Goal: Transaction & Acquisition: Subscribe to service/newsletter

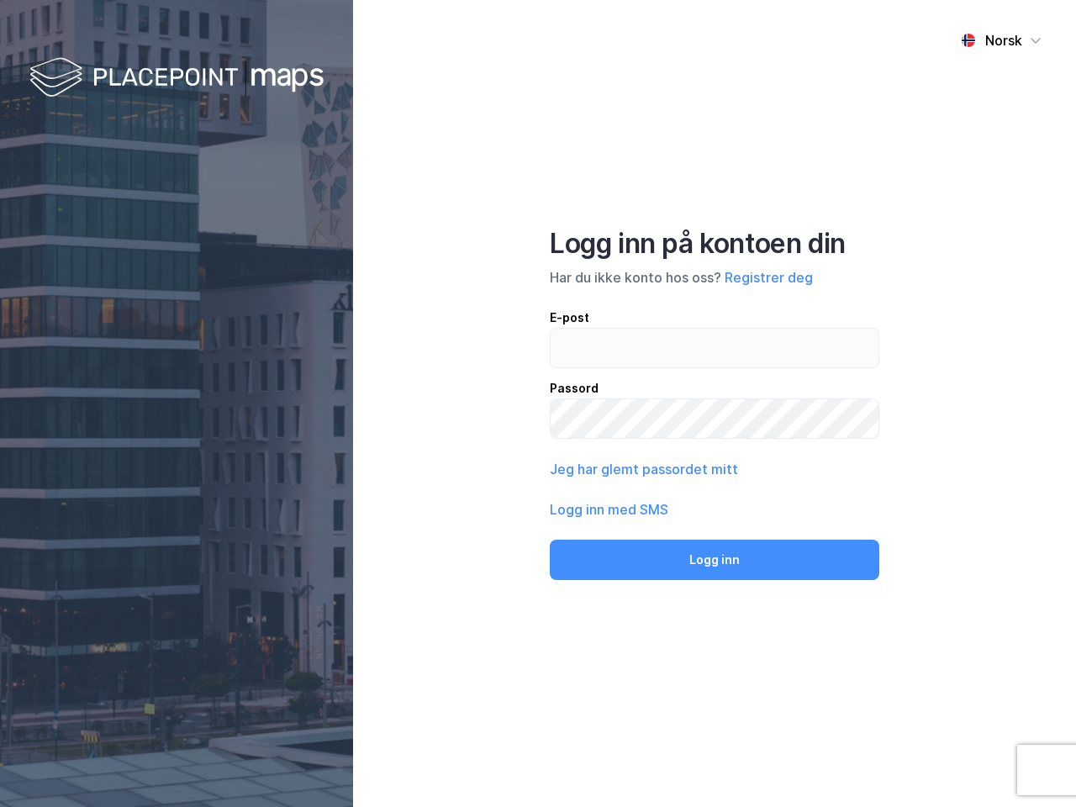
click at [538, 404] on div "Norsk Logg inn på kontoen din Har du ikke konto hos oss? Registrer deg E-post P…" at bounding box center [714, 403] width 723 height 807
click at [177, 78] on img at bounding box center [176, 79] width 294 height 50
click at [1002, 40] on div "Norsk" at bounding box center [1004, 40] width 37 height 20
click at [769, 278] on button "Registrer deg" at bounding box center [769, 277] width 88 height 20
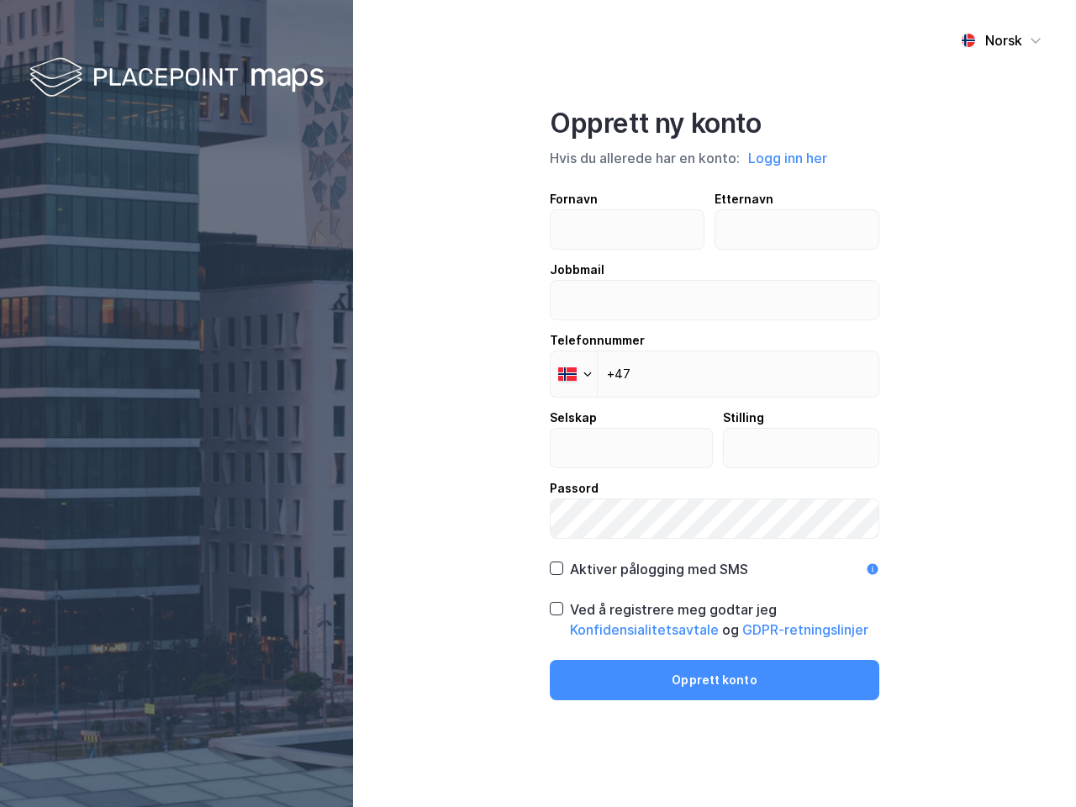
click at [643, 469] on div "Fornavn Etternavn Jobbmail Telefonnummer Phone +47 Selskap Stilling Passord" at bounding box center [715, 364] width 330 height 350
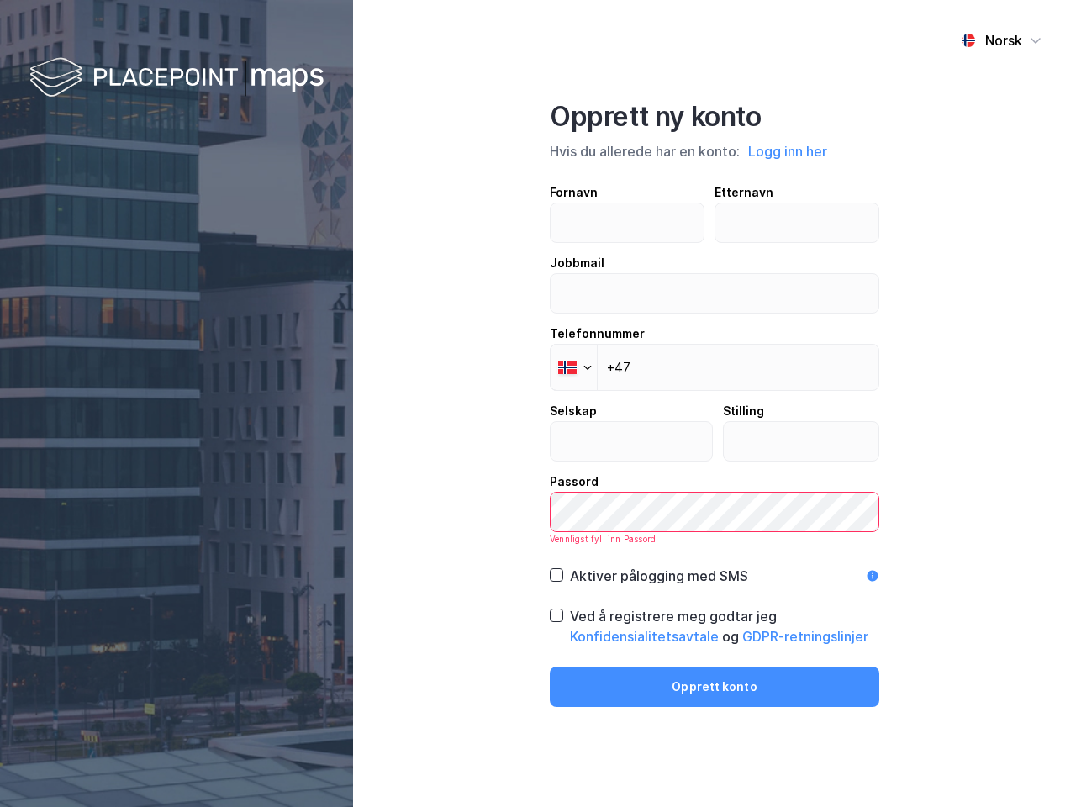
click at [715, 560] on div "Opprett ny konto Hvis du allerede har en konto: Logg inn her Fornavn Etternavn …" at bounding box center [715, 403] width 330 height 607
